Goal: Check status: Check status

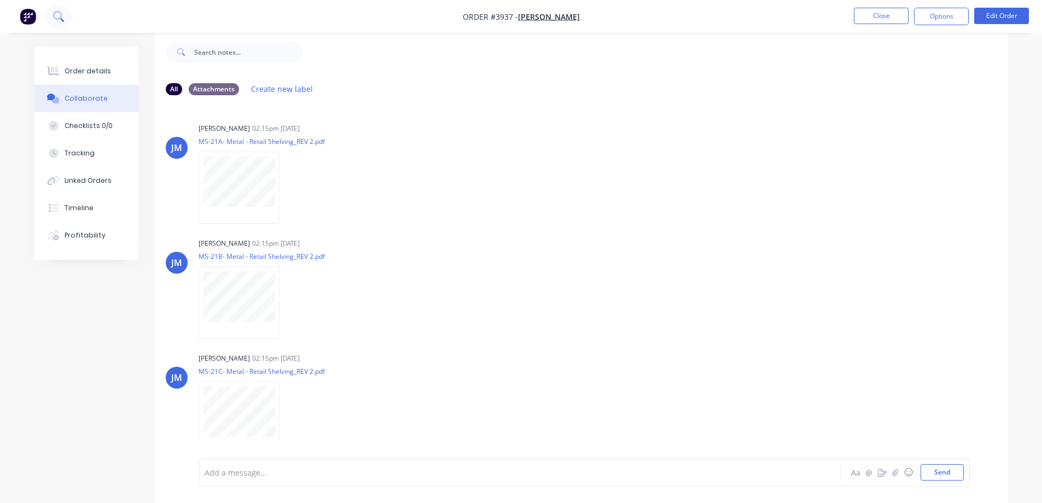
click at [63, 20] on icon at bounding box center [58, 16] width 10 height 10
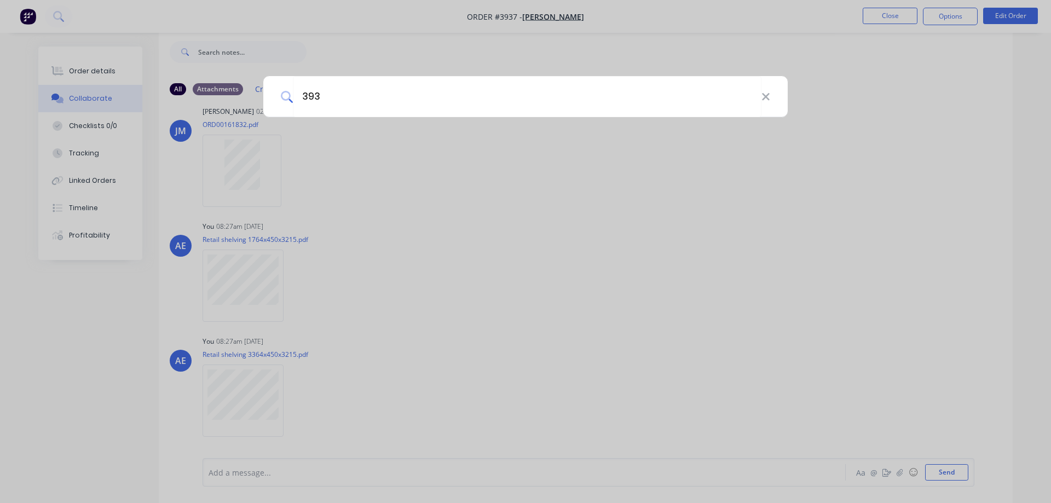
type input "3933"
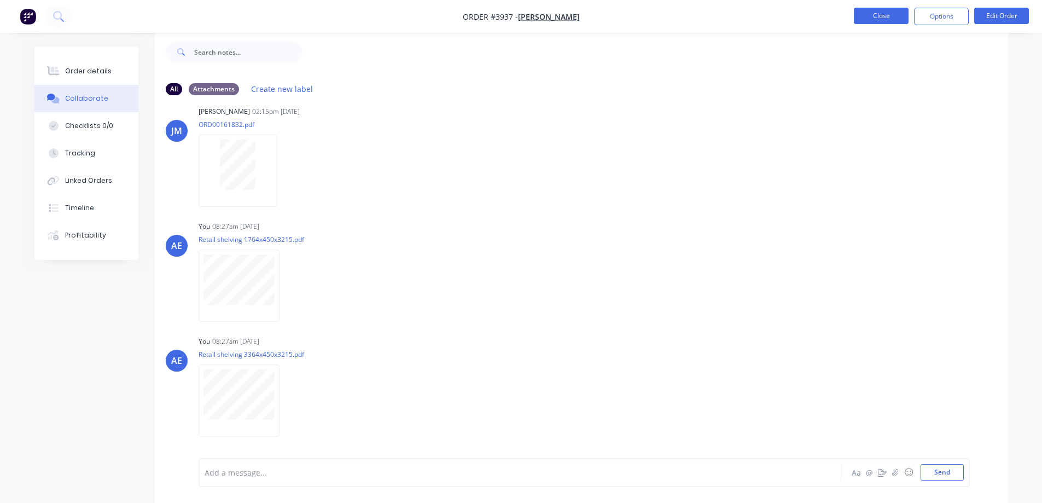
click at [890, 17] on button "Close" at bounding box center [881, 16] width 55 height 16
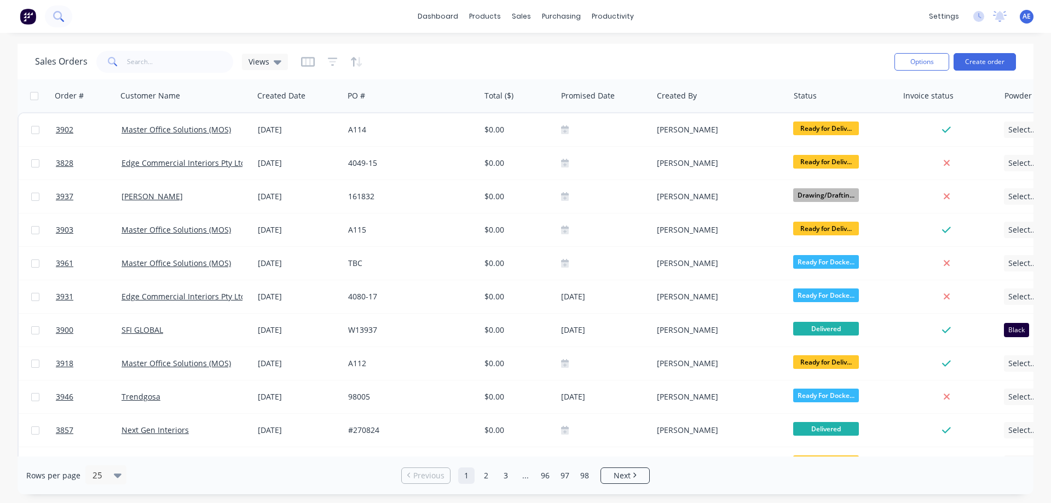
click at [59, 11] on icon at bounding box center [58, 16] width 10 height 10
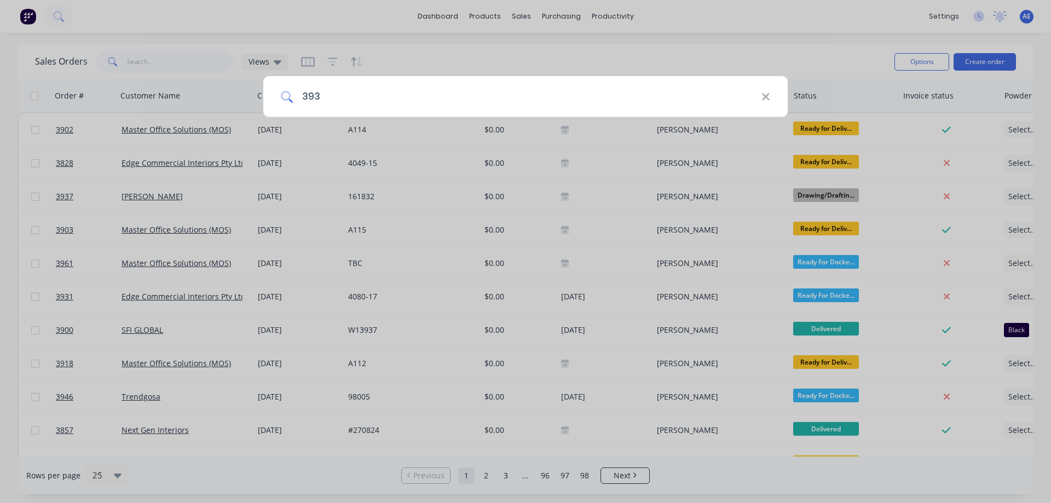
type input "3933"
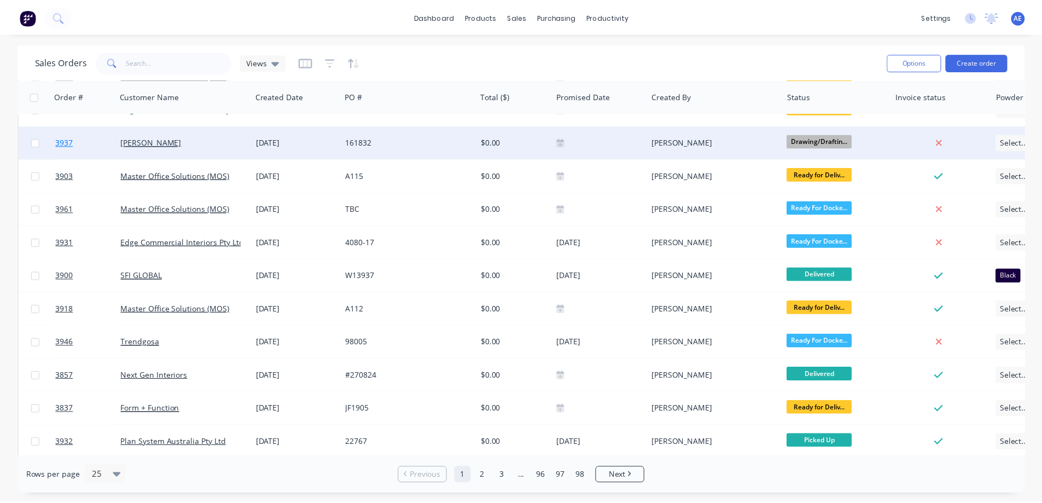
scroll to position [109, 0]
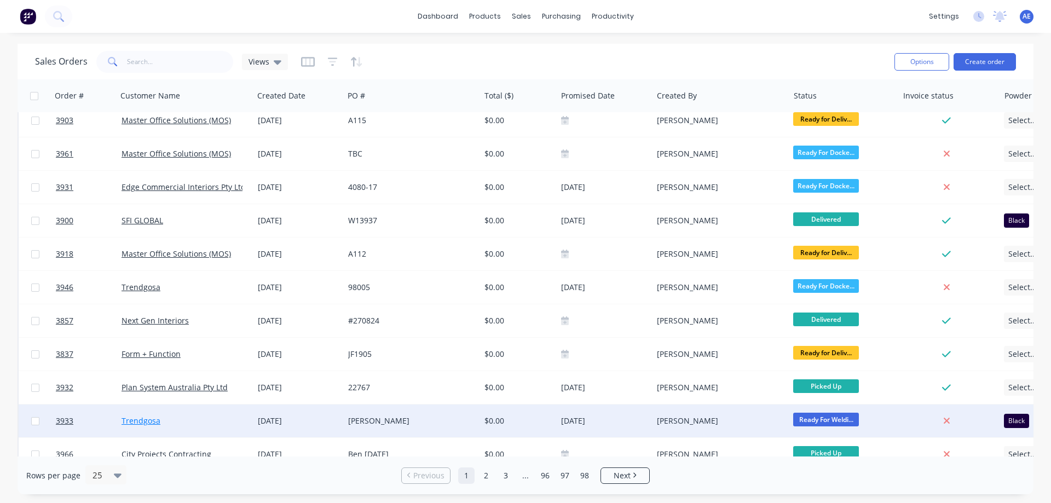
click at [148, 424] on link "Trendgosa" at bounding box center [140, 420] width 39 height 10
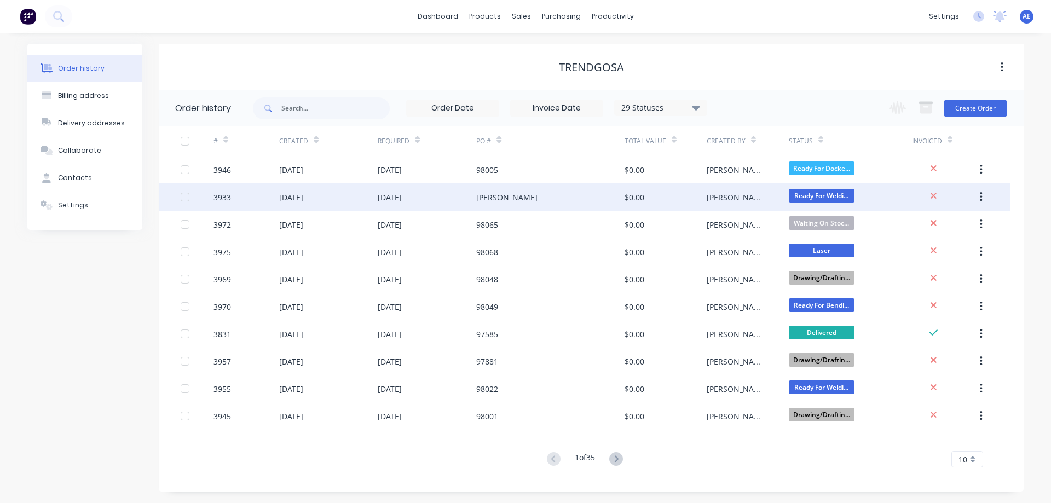
click at [222, 201] on div "3933" at bounding box center [222, 197] width 18 height 11
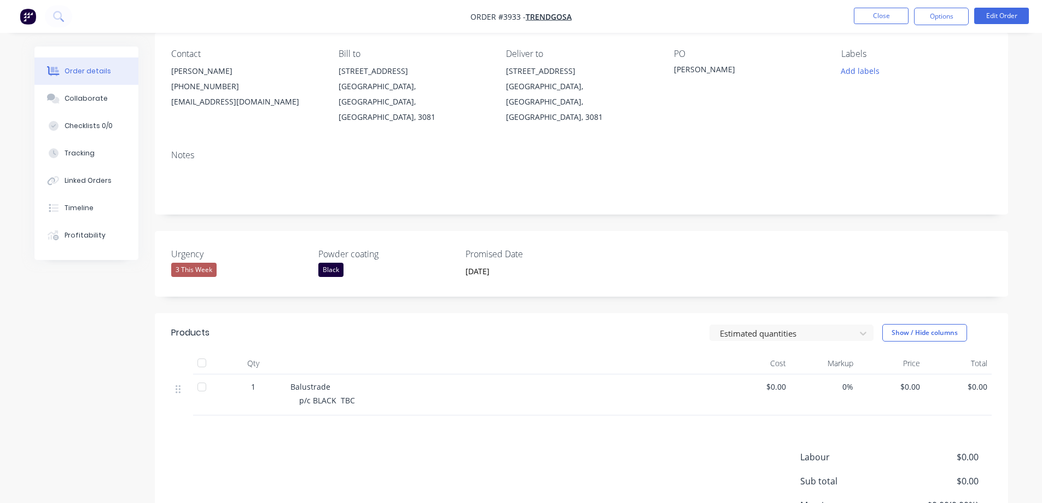
scroll to position [109, 0]
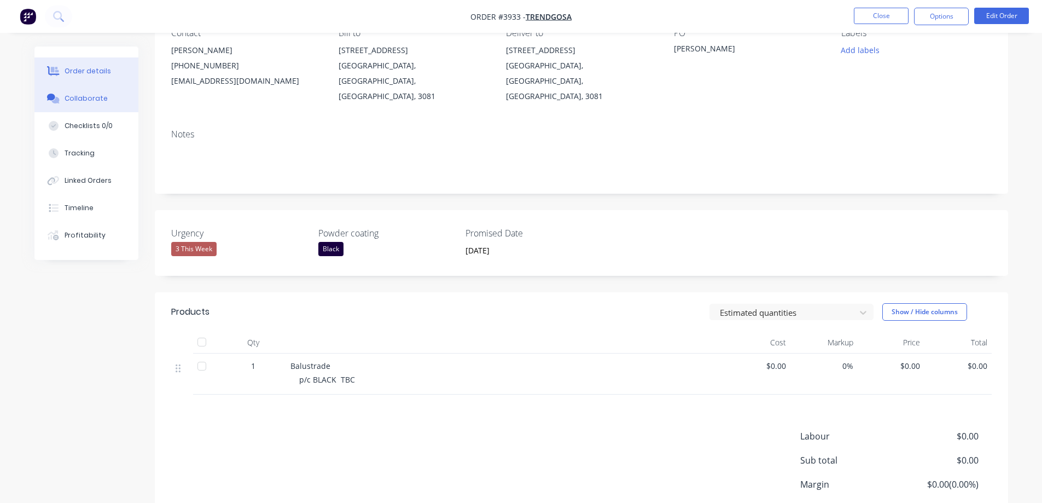
click at [85, 102] on div "Collaborate" at bounding box center [86, 99] width 43 height 10
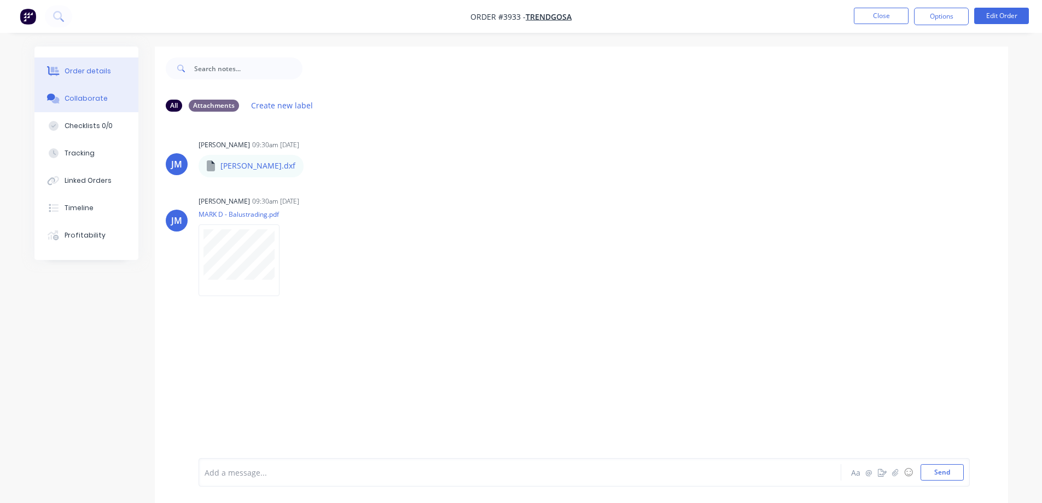
click at [98, 71] on div "Order details" at bounding box center [88, 71] width 47 height 10
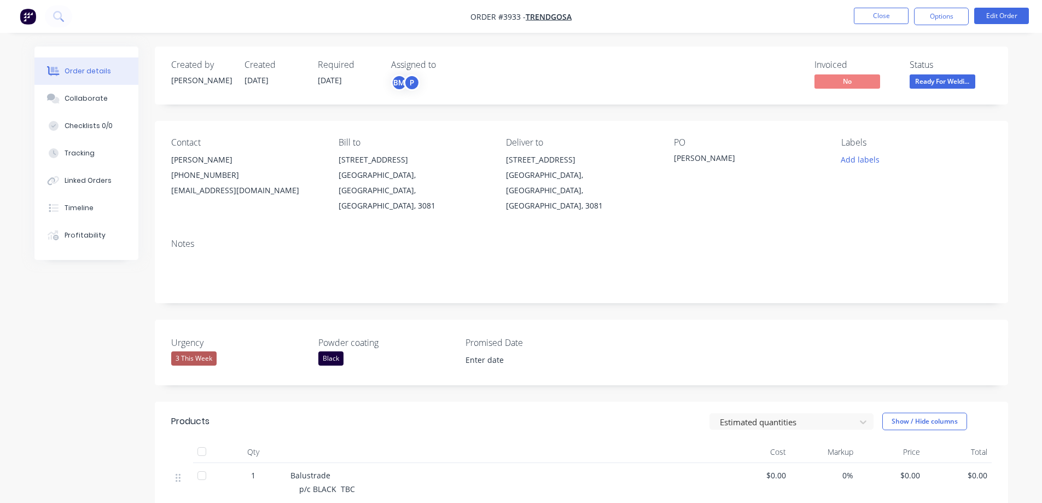
type input "[DATE]"
